Goal: Check status

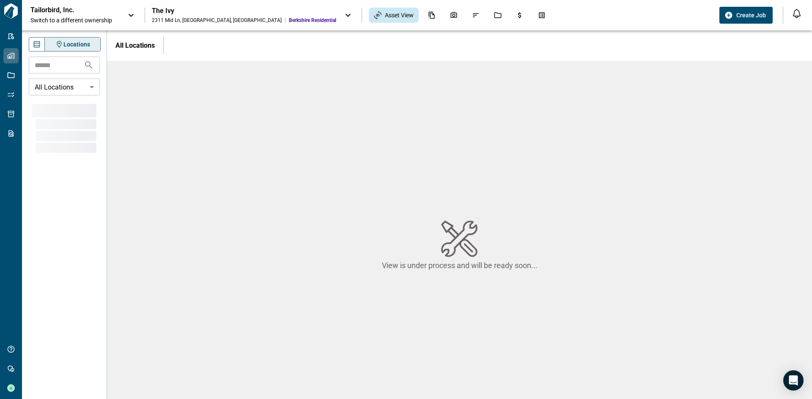
click at [311, 84] on div "View is under process and will be ready soon..." at bounding box center [459, 245] width 705 height 369
